Goal: Communication & Community: Connect with others

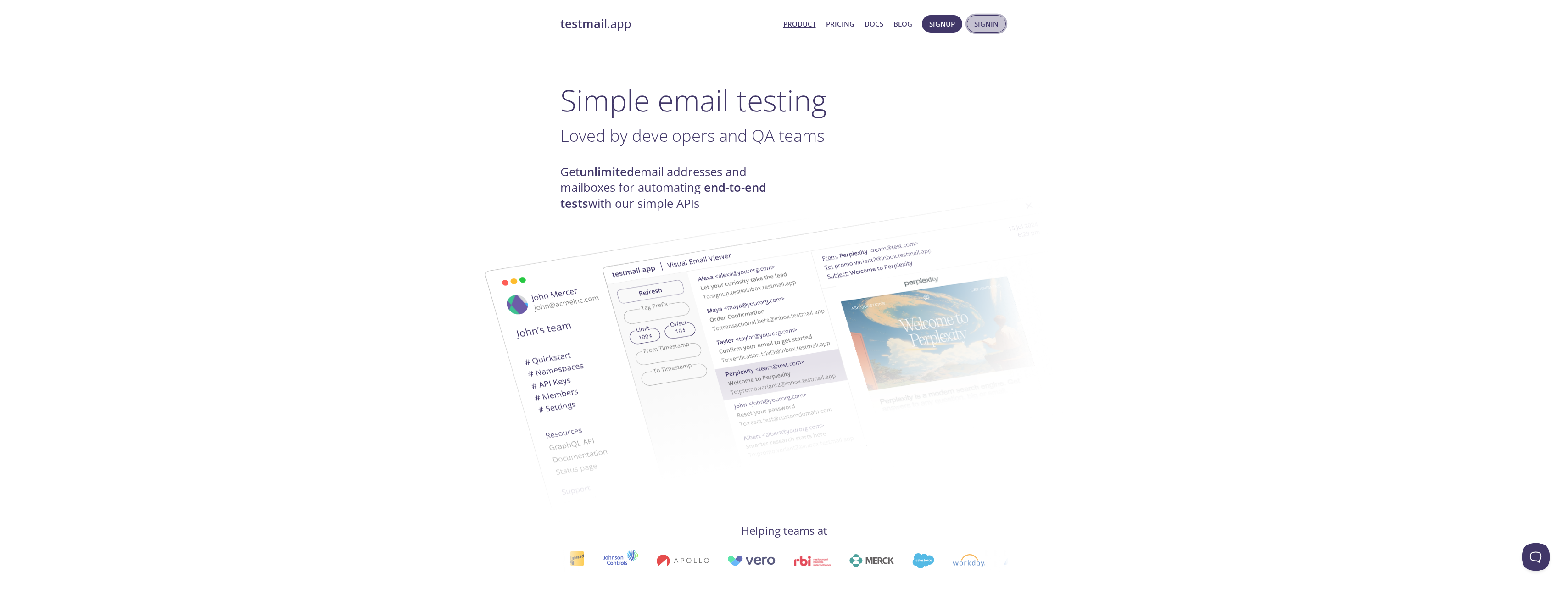
click at [986, 20] on span "Signin" at bounding box center [986, 24] width 24 height 12
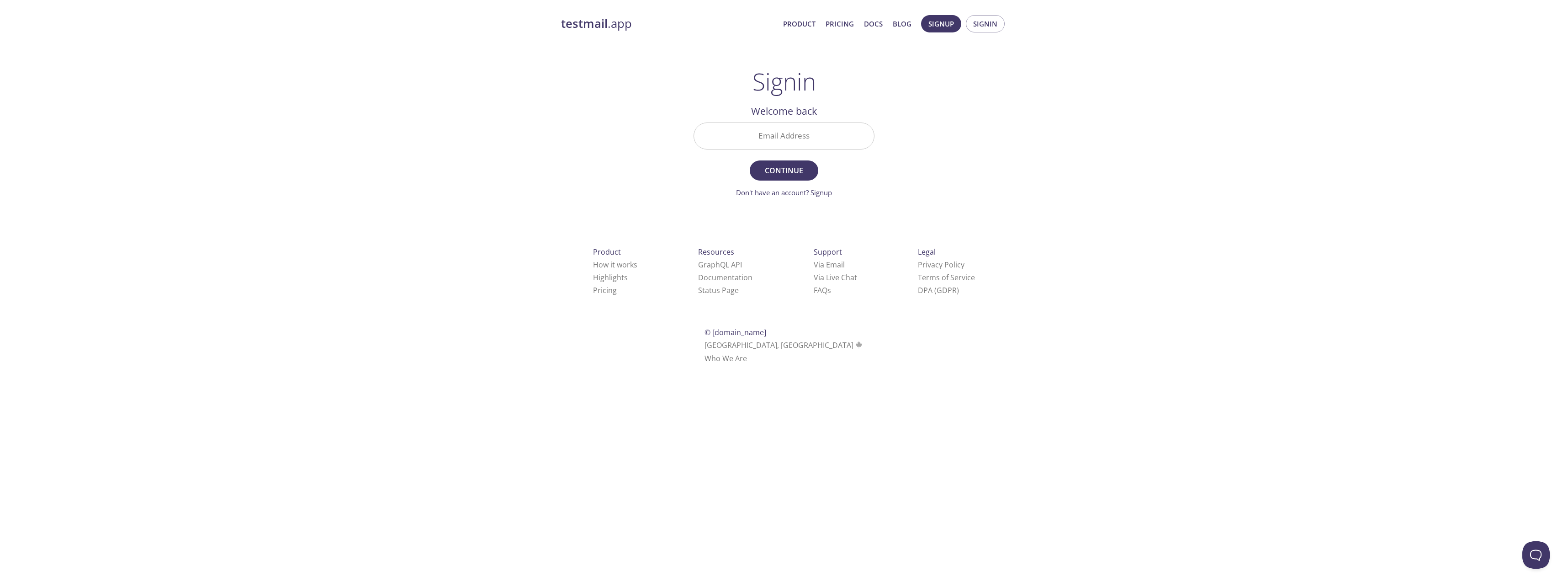
click at [802, 138] on input "Email Address" at bounding box center [784, 136] width 180 height 26
type input "[EMAIL_ADDRESS][US_STATE][DOMAIN_NAME]"
click at [786, 172] on span "Continue" at bounding box center [784, 170] width 49 height 13
click at [763, 135] on input "Signin Security Code" at bounding box center [784, 136] width 180 height 26
click at [766, 138] on input "Signin Security Code" at bounding box center [784, 136] width 180 height 26
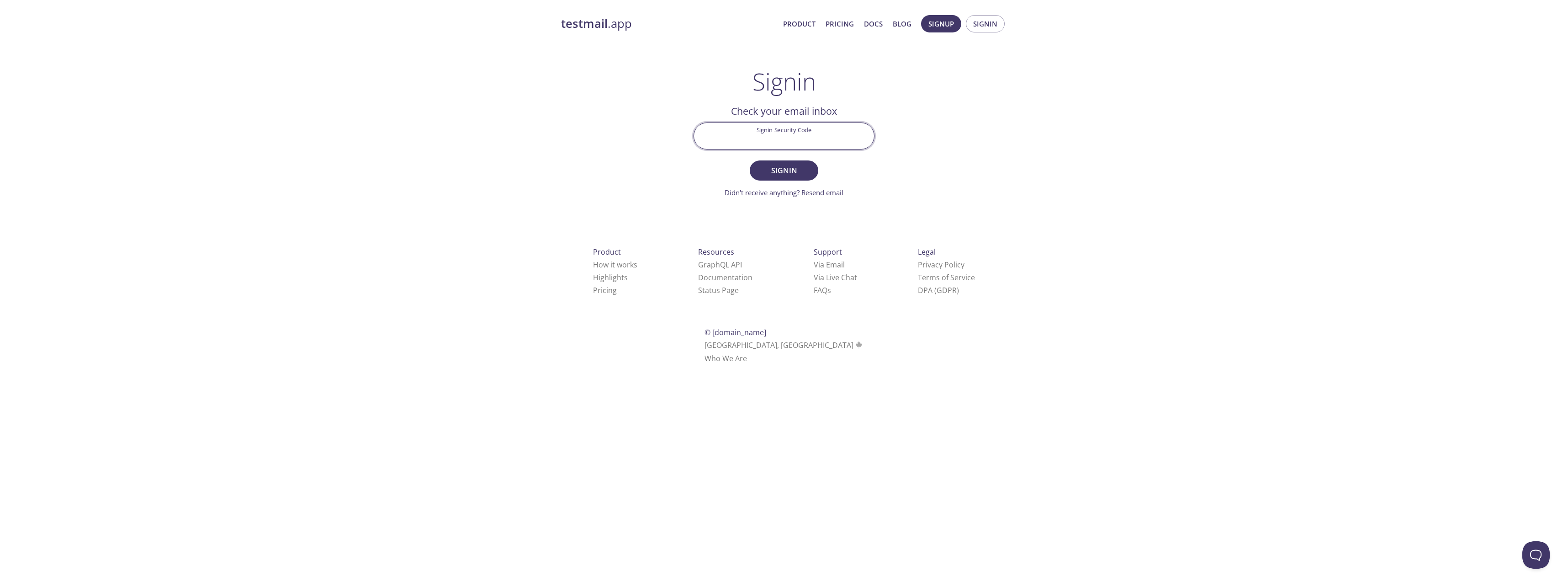
paste input "F7VLAXG"
type input "F7VLAXG"
click at [791, 174] on span "Signin" at bounding box center [784, 170] width 49 height 13
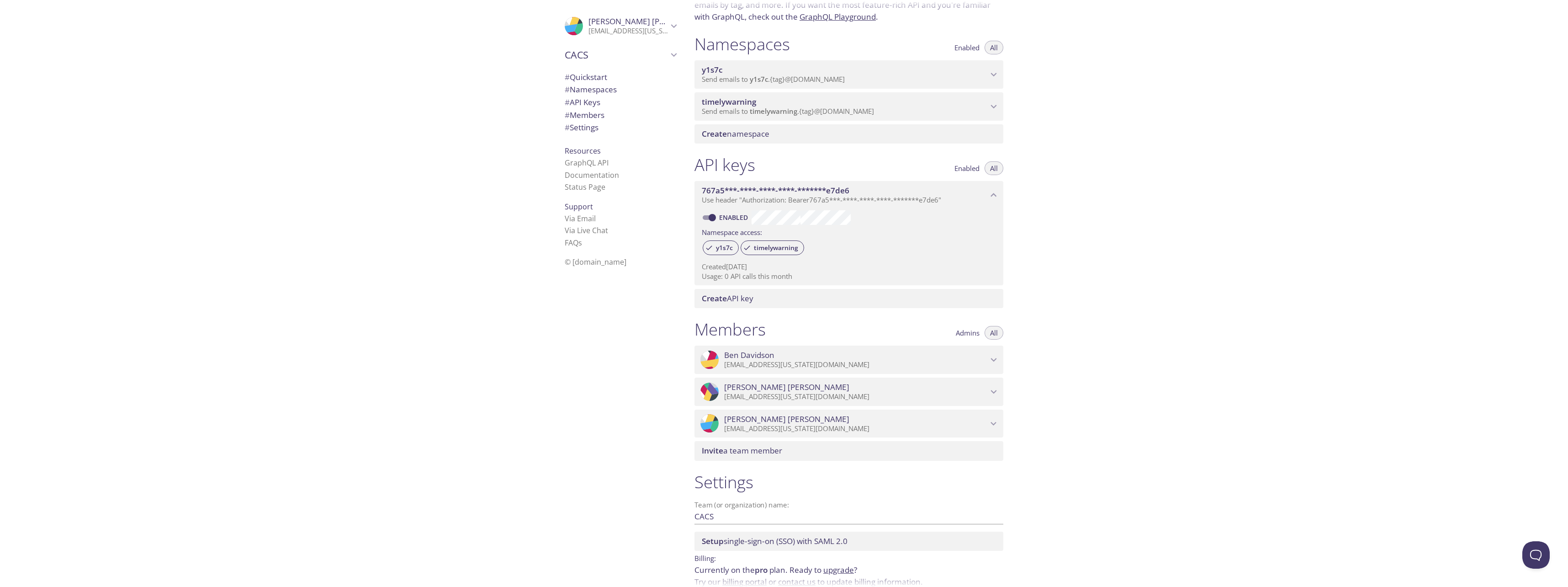
scroll to position [91, 0]
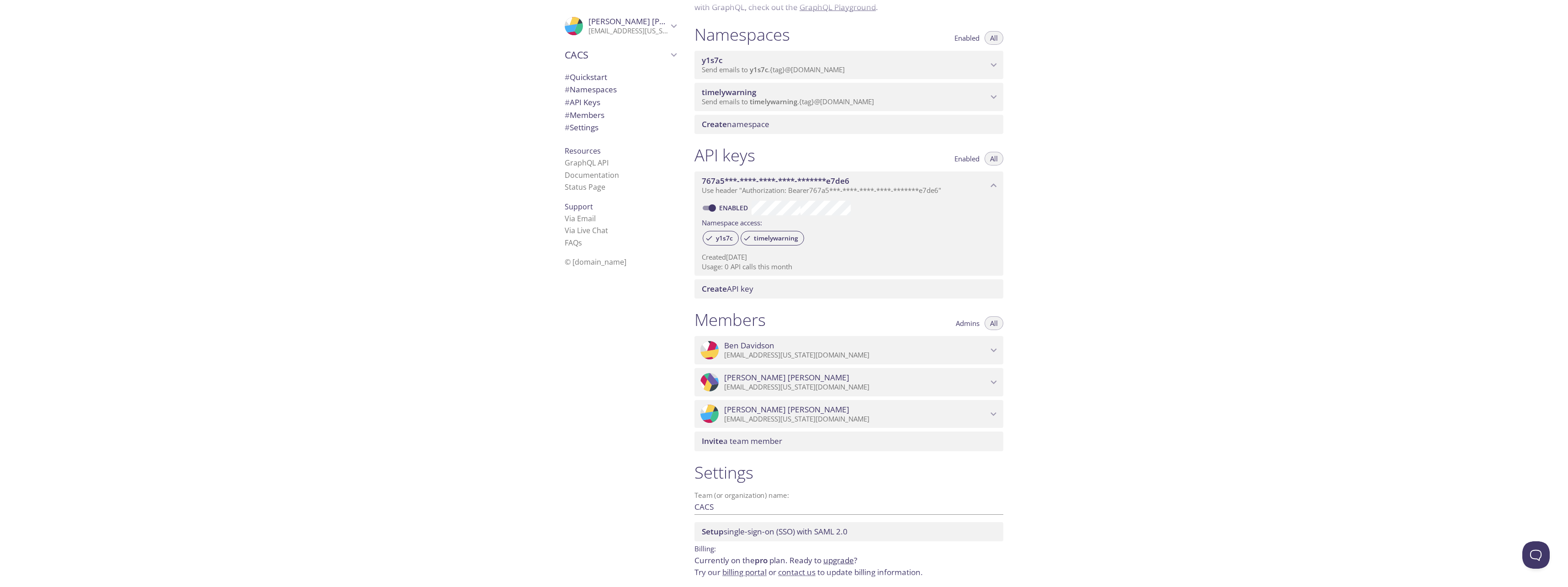
click at [967, 323] on span "Admins" at bounding box center [967, 323] width 24 height 0
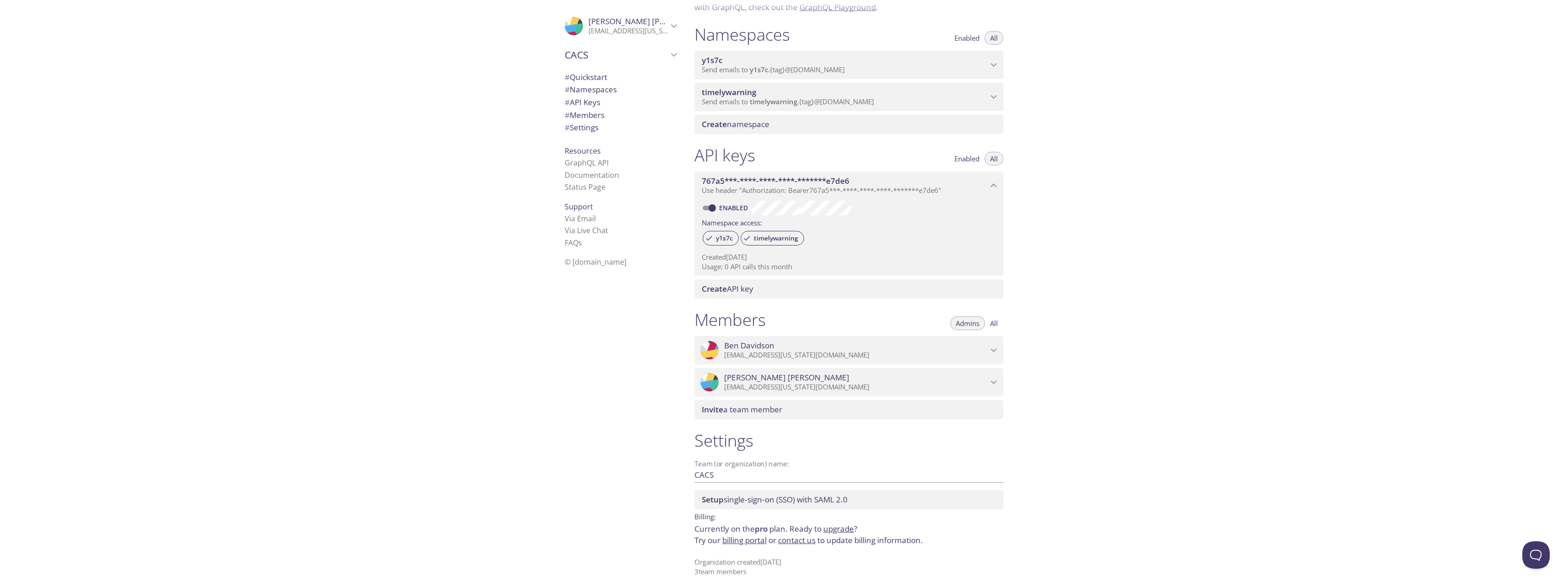
click at [753, 409] on span "Invite a team member" at bounding box center [742, 409] width 80 height 10
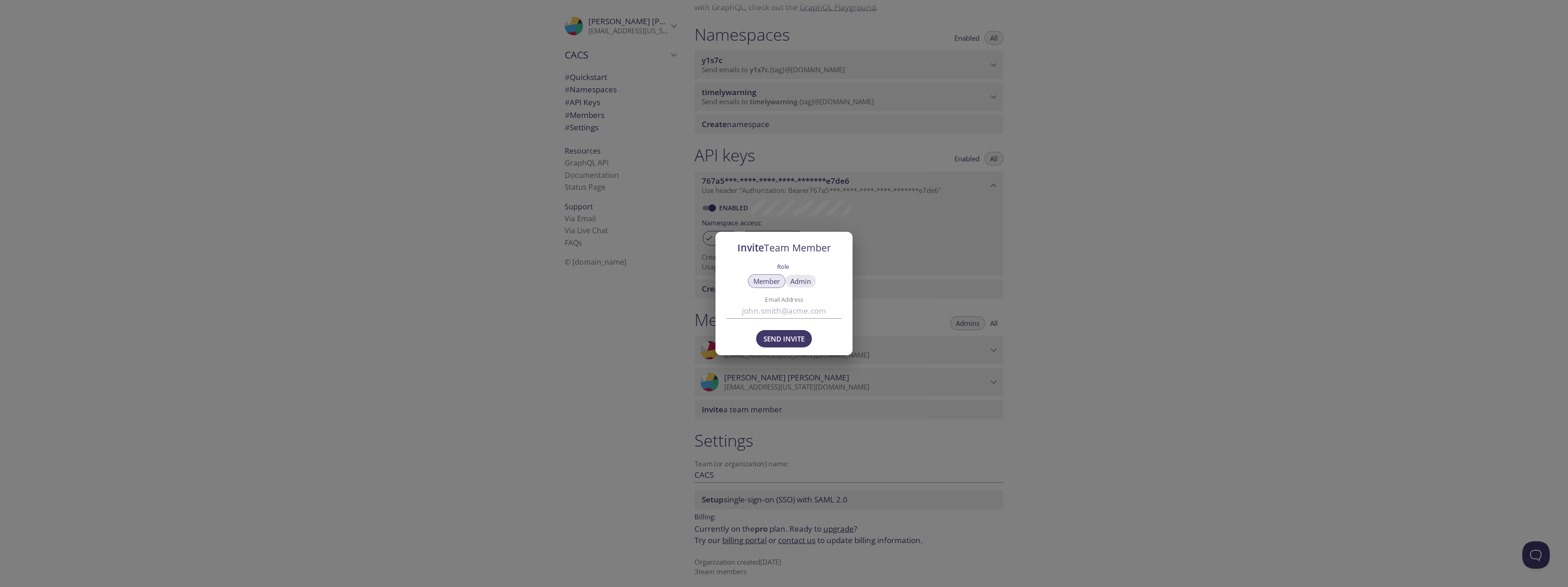
click at [806, 281] on span "Admin" at bounding box center [801, 281] width 21 height 0
click at [797, 313] on input "Email Address" at bounding box center [783, 311] width 115 height 15
click at [1049, 360] on div "Invite Team Member Role Member Admin Email Address Send Invite" at bounding box center [784, 294] width 1568 height 587
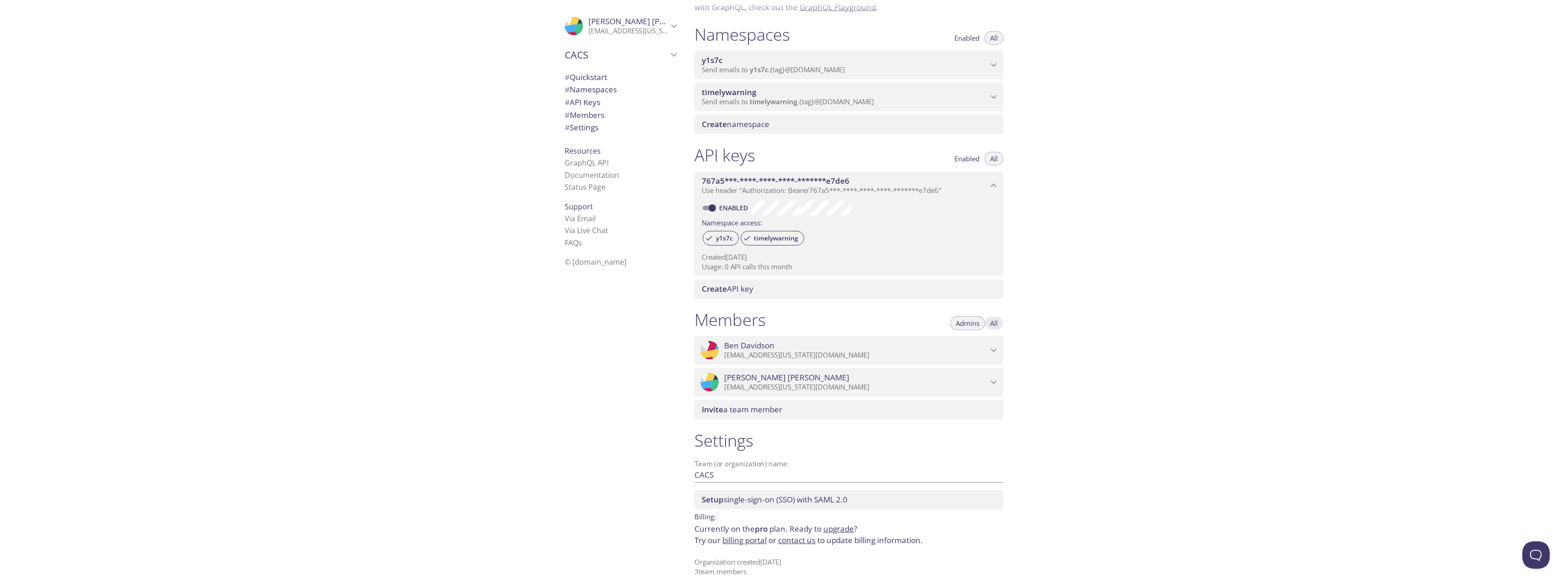
click at [990, 323] on span "All" at bounding box center [994, 323] width 8 height 0
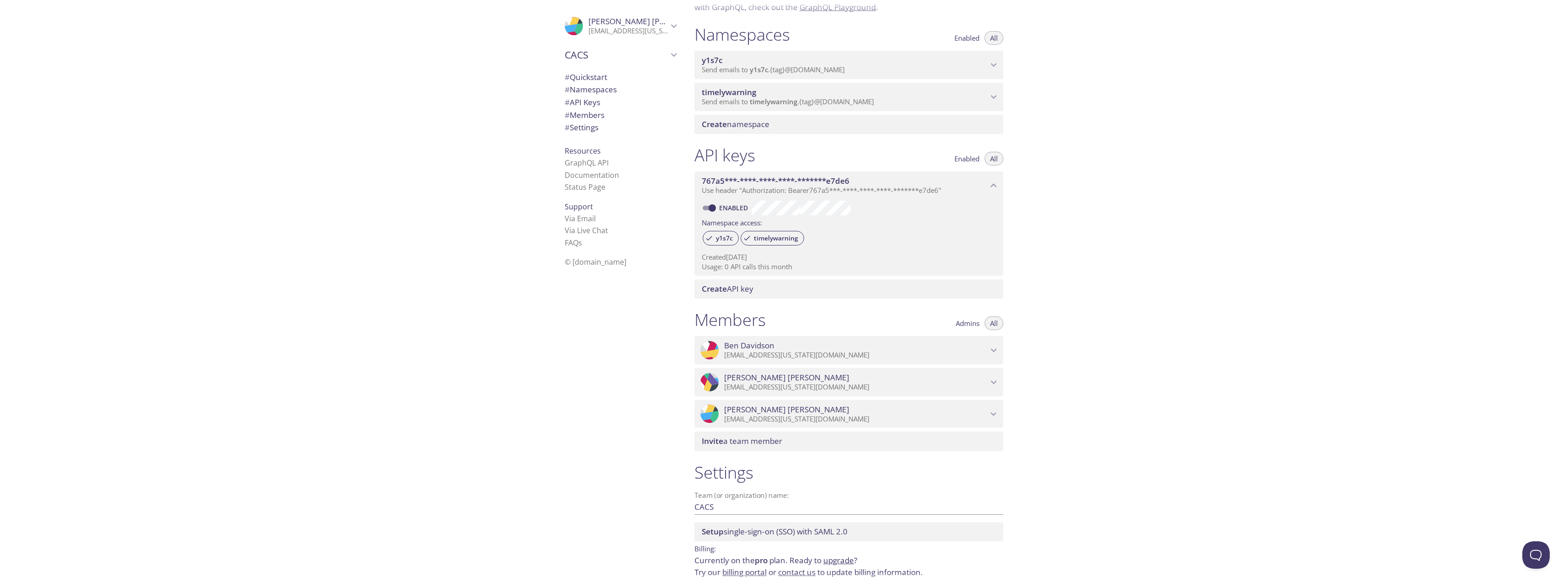
click at [995, 381] on icon "Charles McKinley" at bounding box center [994, 382] width 12 height 12
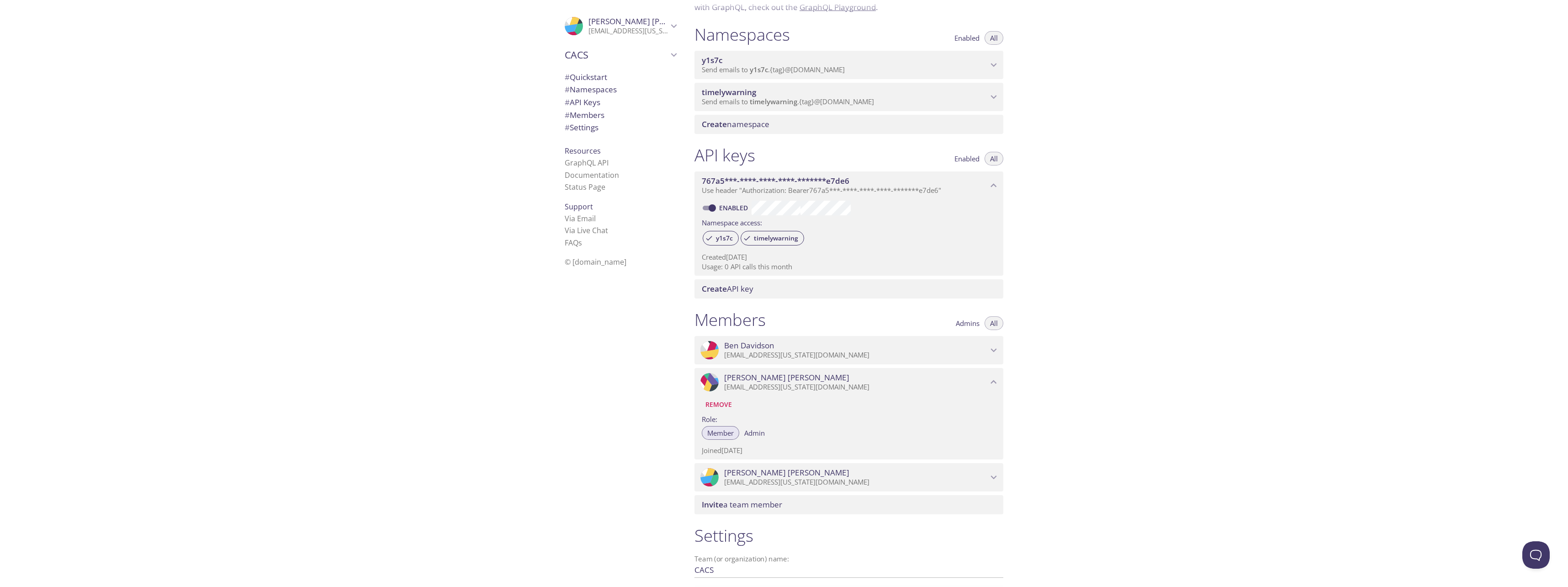
click at [752, 433] on span "Admin" at bounding box center [755, 433] width 21 height 0
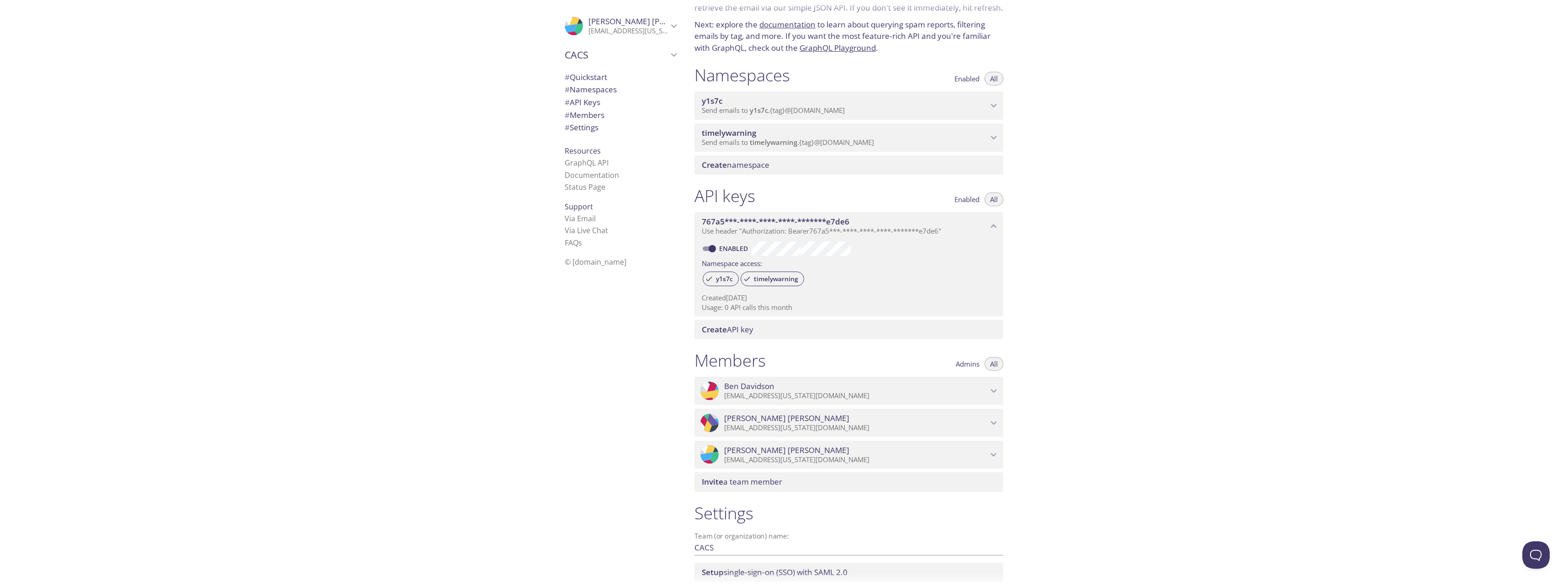
scroll to position [128, 0]
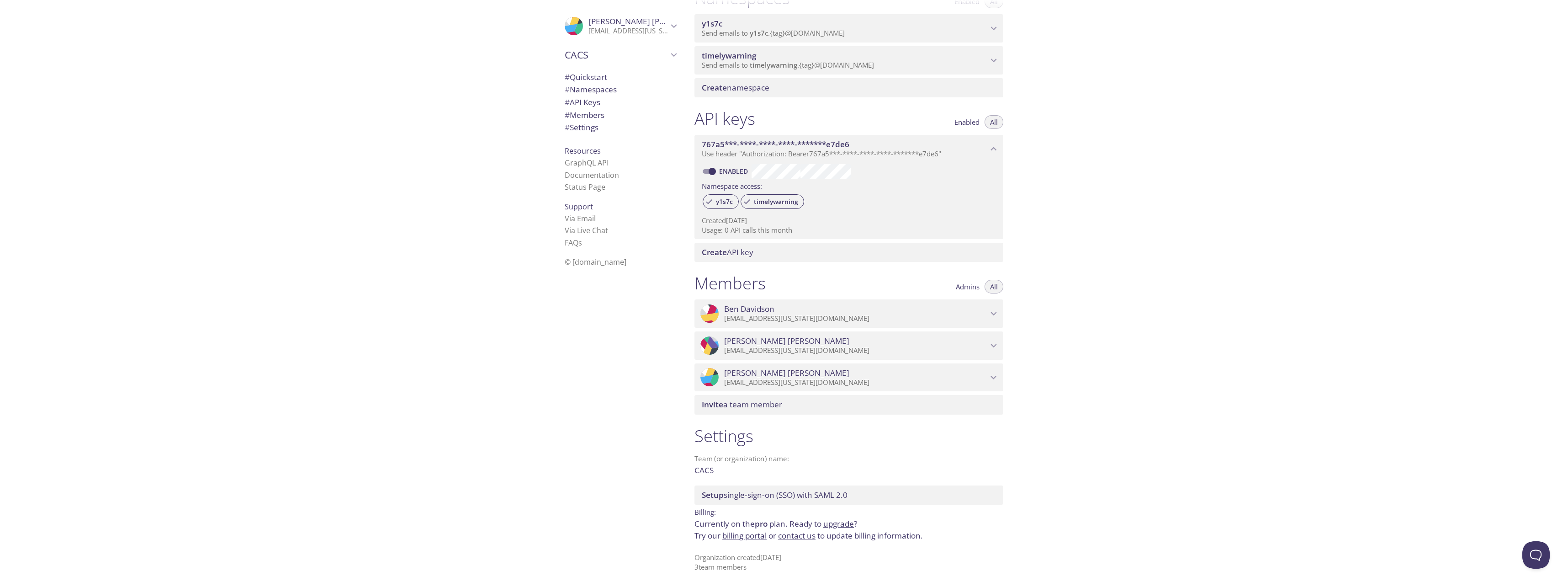
click at [737, 537] on link "billing portal" at bounding box center [744, 535] width 44 height 10
